Goal: Navigation & Orientation: Find specific page/section

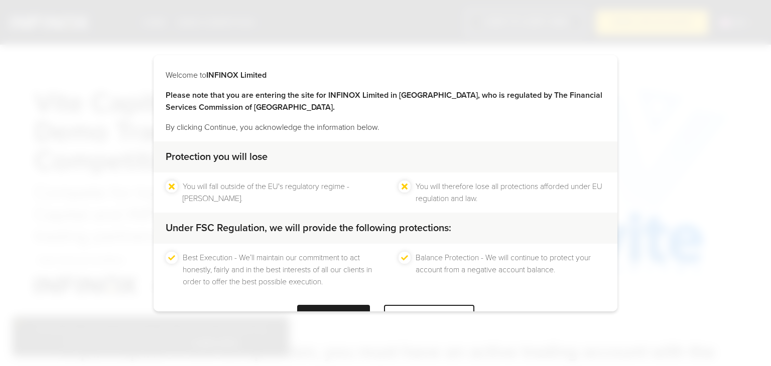
scroll to position [35, 0]
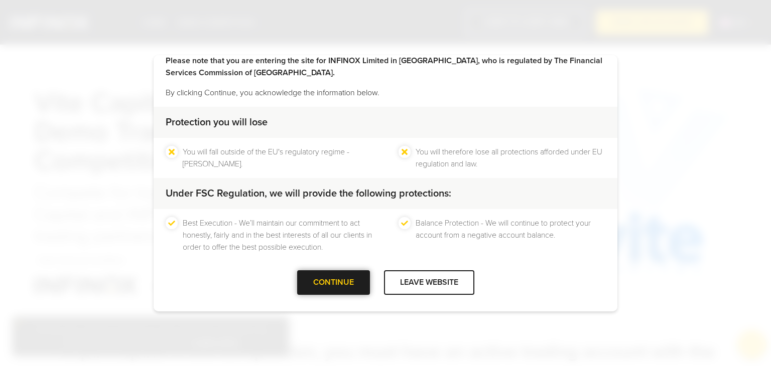
click at [333, 283] on div at bounding box center [333, 283] width 0 height 0
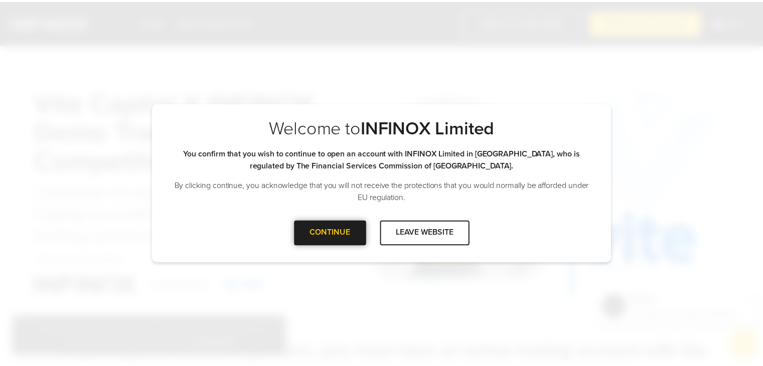
scroll to position [0, 0]
click at [343, 238] on div "CONTINUE" at bounding box center [333, 233] width 73 height 25
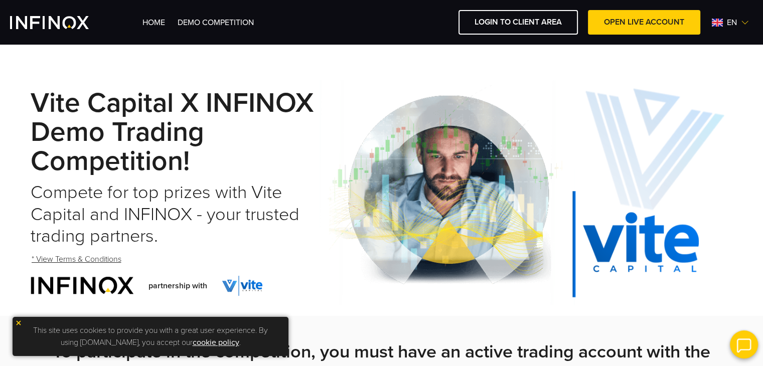
click at [746, 23] on img at bounding box center [745, 23] width 8 height 8
click at [710, 86] on link "Español" at bounding box center [719, 89] width 27 height 12
